Goal: Information Seeking & Learning: Check status

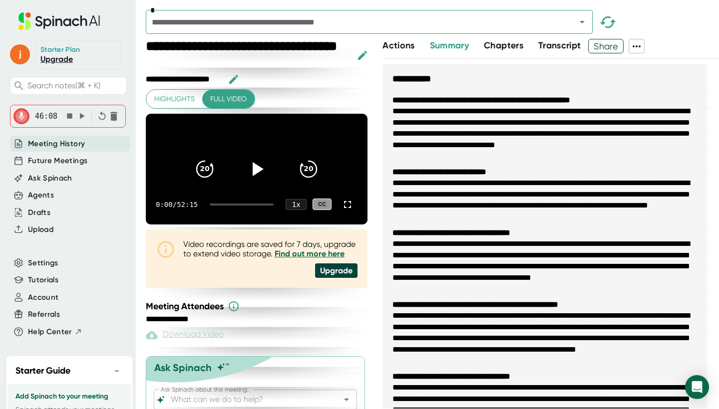
click at [71, 115] on icon "button" at bounding box center [69, 115] width 5 height 5
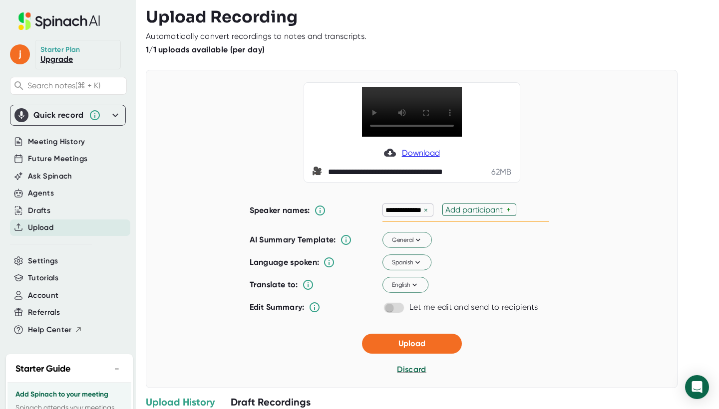
click at [70, 115] on div "Quick record" at bounding box center [58, 115] width 50 height 10
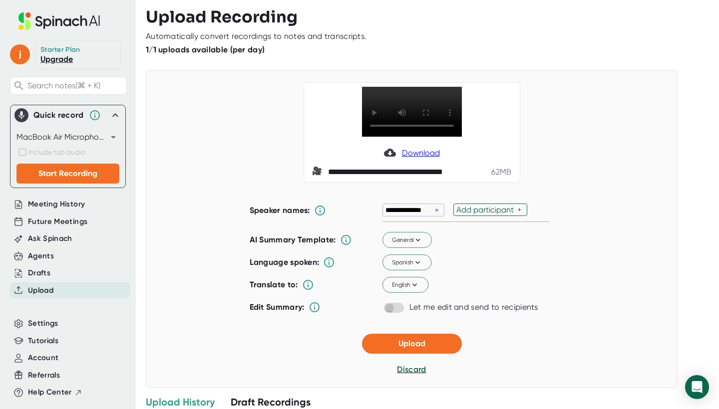
click at [115, 115] on icon at bounding box center [115, 115] width 12 height 12
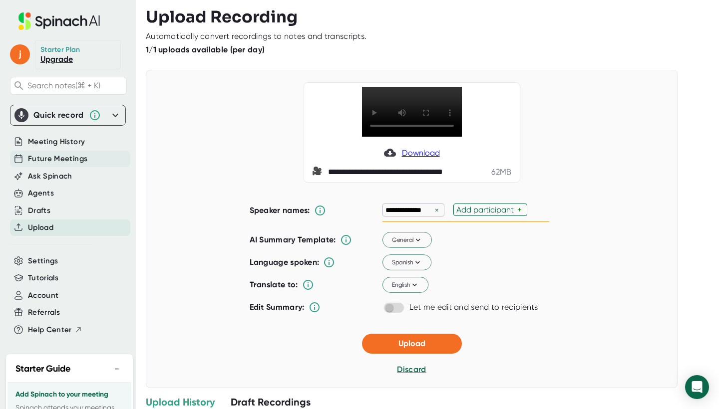
click at [67, 148] on div "Meeting History" at bounding box center [70, 142] width 120 height 16
